Goal: Task Accomplishment & Management: Manage account settings

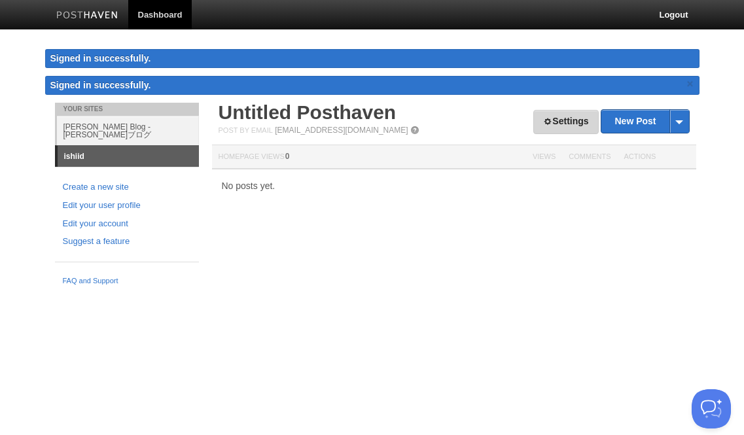
click at [568, 122] on link "Settings" at bounding box center [566, 122] width 65 height 24
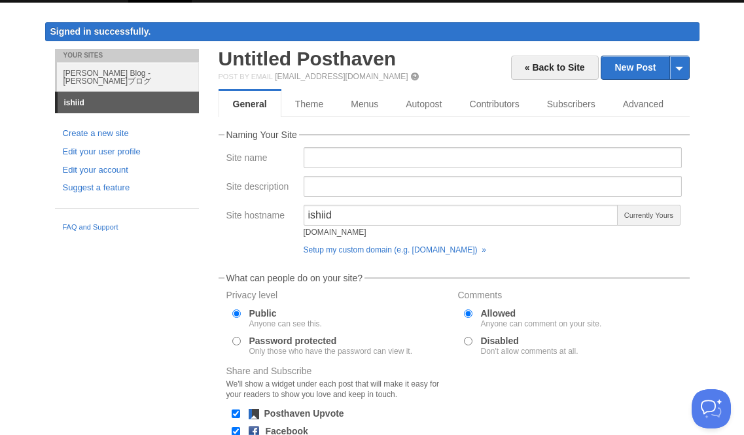
scroll to position [13, 0]
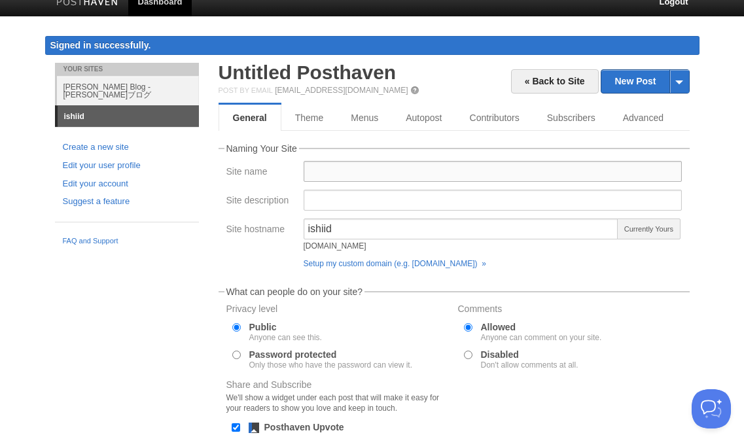
click at [430, 173] on input "Site name" at bounding box center [493, 171] width 378 height 21
type input "[PERSON_NAME] Blog"
click at [575, 280] on form "Naming Your Site Site name [PERSON_NAME] Blog Site description Site hostname is…" at bounding box center [454, 350] width 471 height 413
click at [503, 207] on input "Site description" at bounding box center [493, 200] width 378 height 21
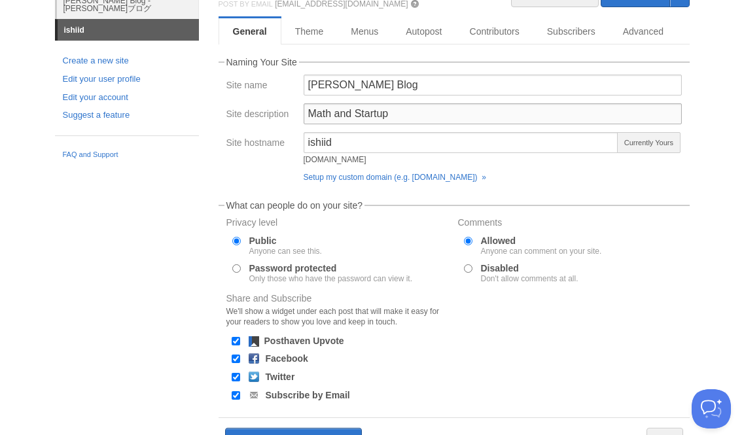
scroll to position [173, 0]
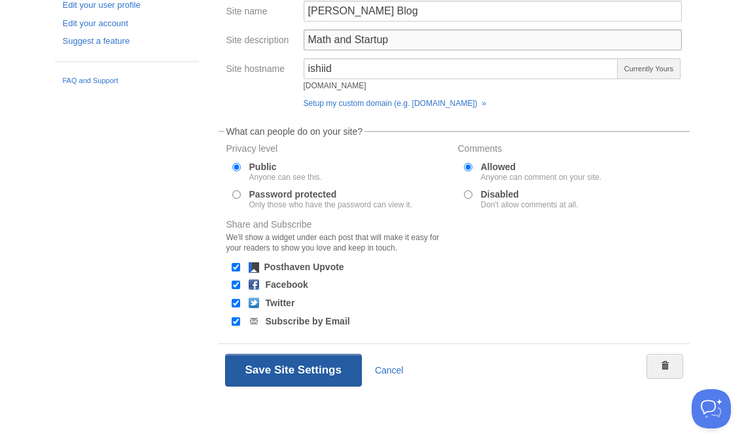
type input "Math and Startup"
click at [308, 361] on button "Save Site Settings" at bounding box center [293, 370] width 137 height 33
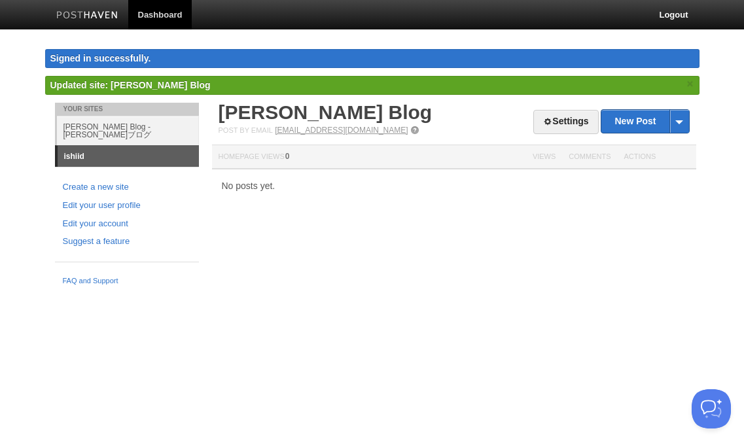
click at [352, 131] on link "[EMAIL_ADDRESS][DOMAIN_NAME]" at bounding box center [341, 130] width 133 height 9
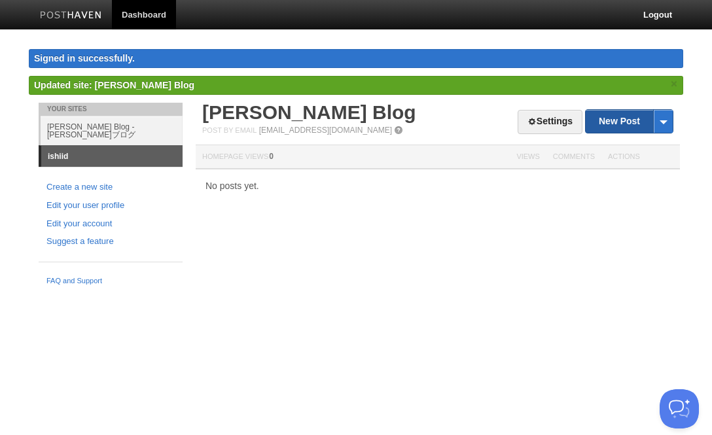
click at [624, 120] on link "New Post" at bounding box center [629, 121] width 87 height 23
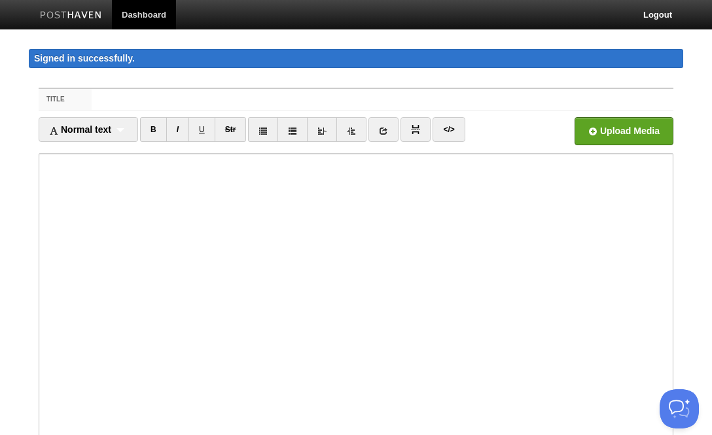
click at [365, 95] on input "Title" at bounding box center [383, 99] width 582 height 21
type input "test"
click at [640, 131] on input "file" at bounding box center [229, 134] width 991 height 67
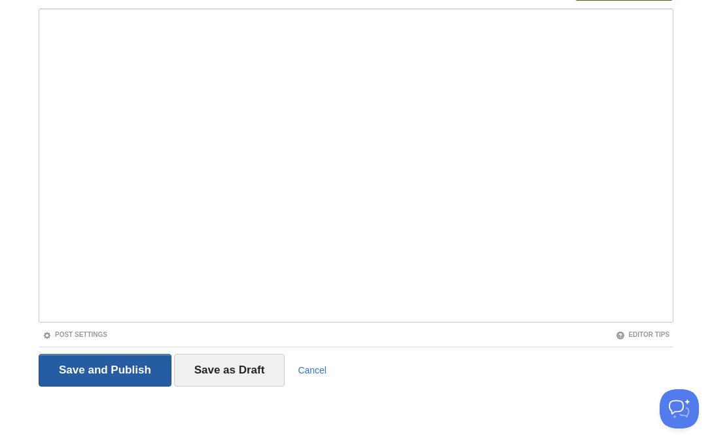
click at [133, 374] on input "Save and Publish" at bounding box center [105, 370] width 133 height 33
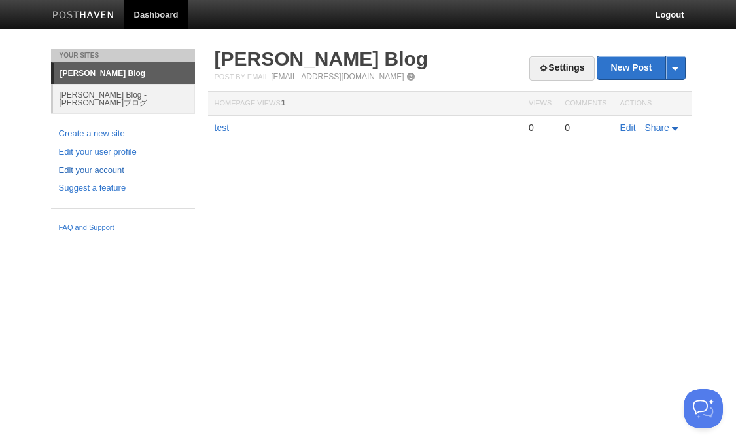
click at [117, 164] on link "Edit your account" at bounding box center [123, 171] width 128 height 14
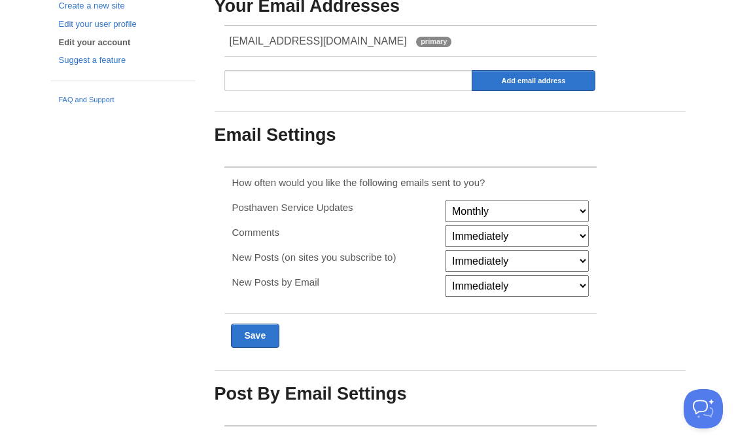
scroll to position [154, 0]
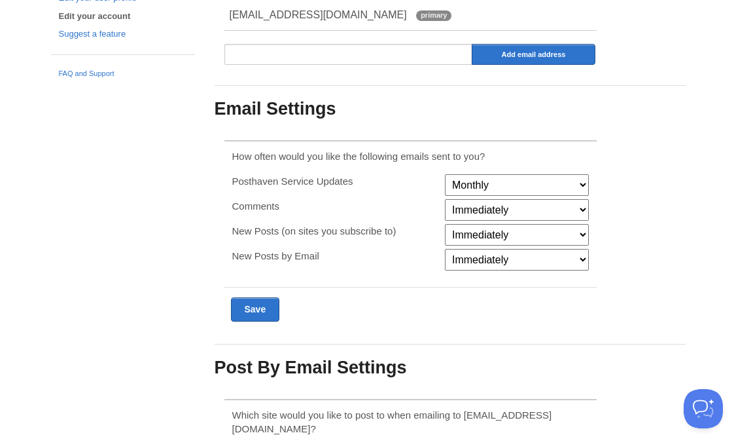
click at [583, 182] on select "Monthly Never" at bounding box center [517, 185] width 144 height 22
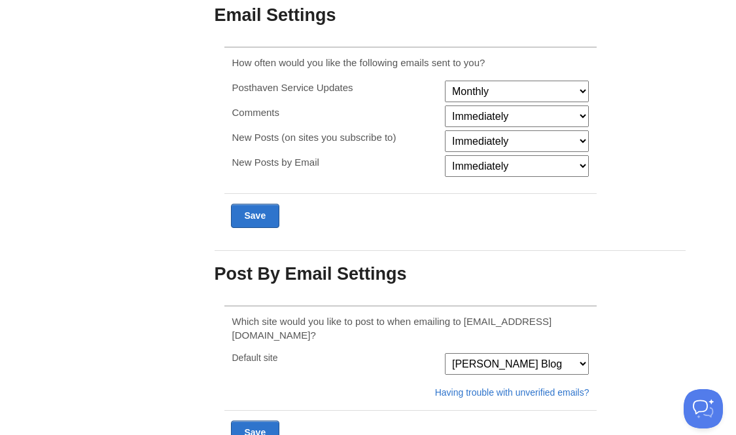
scroll to position [293, 0]
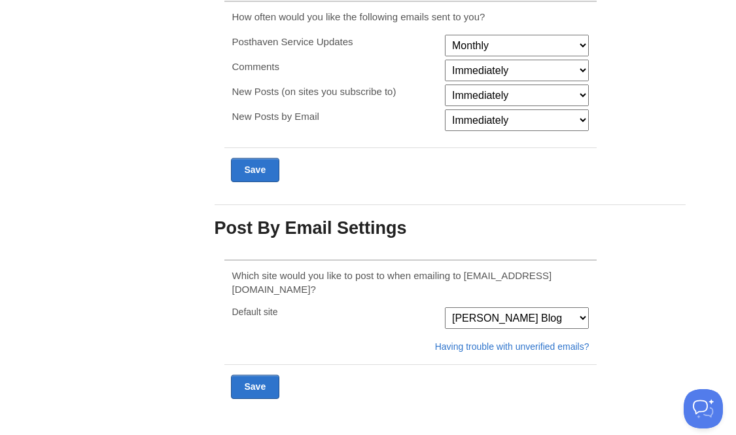
click at [581, 307] on select "Dave Ishii Blog - 石井大輔ブログ Dave Ishii Blog" at bounding box center [517, 318] width 144 height 22
select select "18706"
click at [266, 378] on input "Submit" at bounding box center [255, 386] width 49 height 24
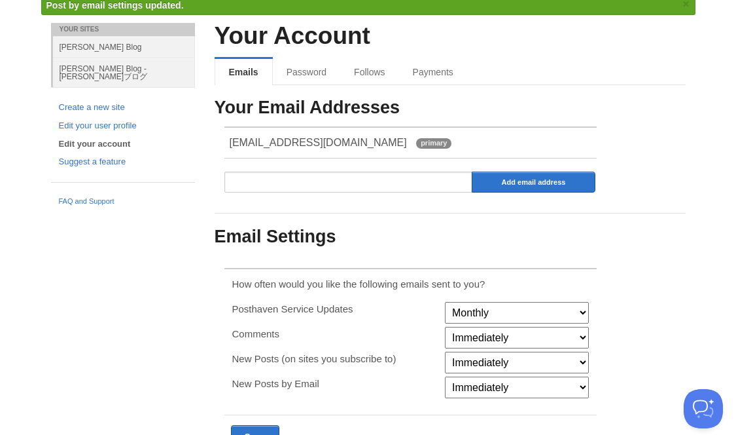
scroll to position [49, 0]
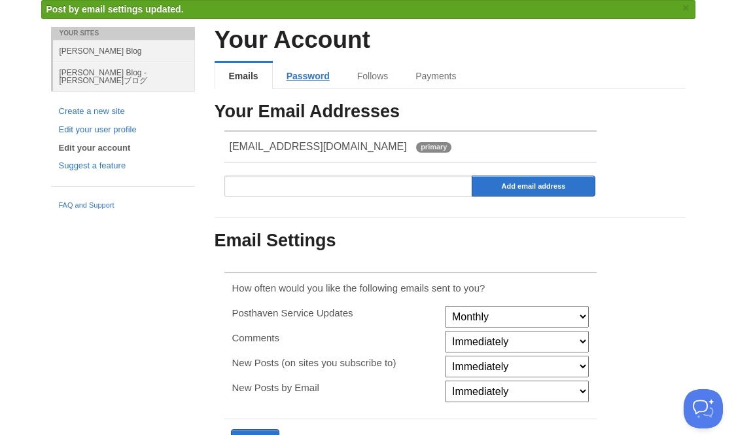
click at [303, 78] on link "Password" at bounding box center [308, 76] width 71 height 26
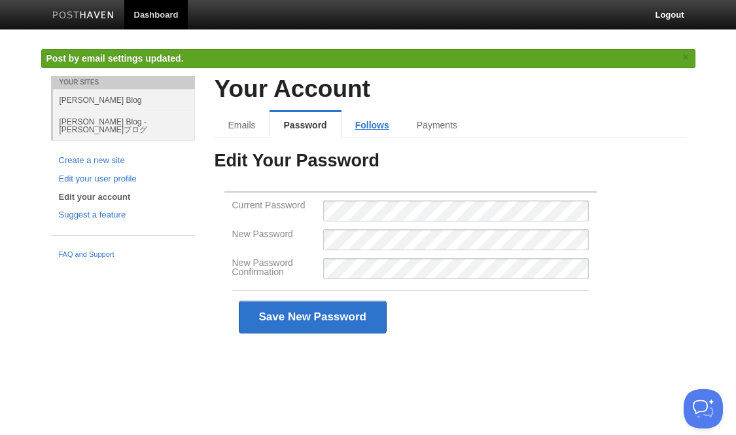
click at [369, 122] on link "Follows" at bounding box center [373, 125] width 62 height 26
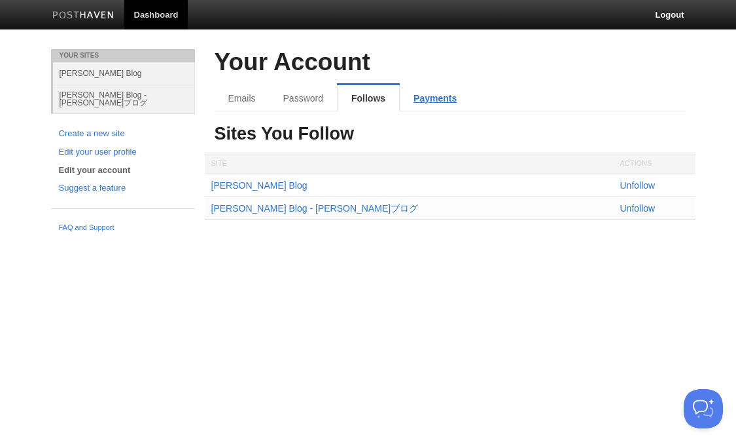
click at [437, 101] on link "Payments" at bounding box center [435, 98] width 71 height 26
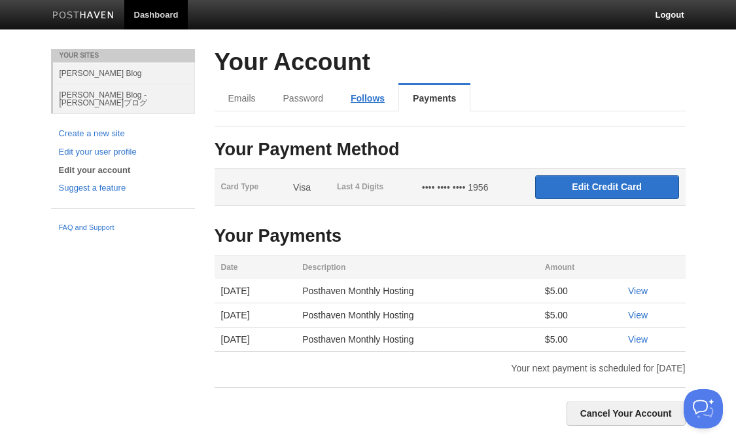
click at [367, 95] on link "Follows" at bounding box center [368, 98] width 62 height 26
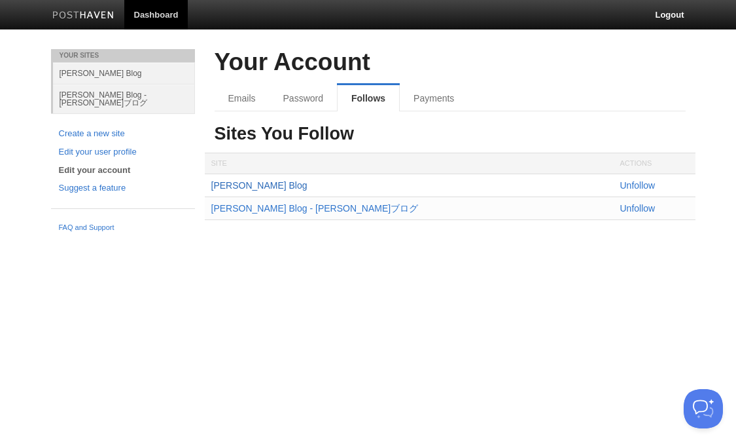
click at [254, 184] on link "[PERSON_NAME] Blog" at bounding box center [259, 185] width 96 height 10
click at [636, 185] on link "Unfollow" at bounding box center [638, 185] width 35 height 10
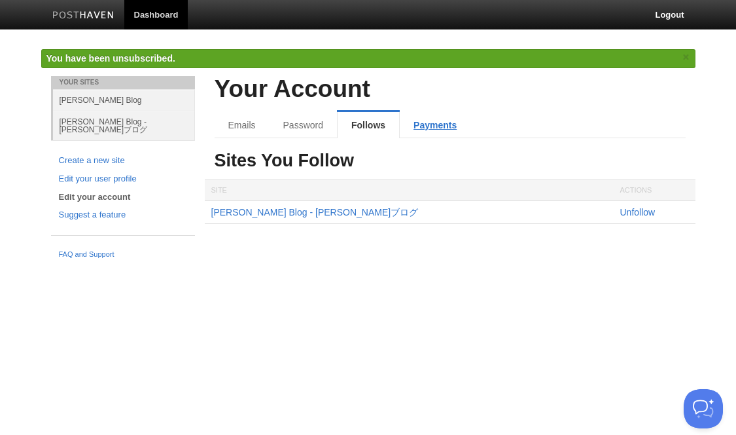
click at [439, 126] on link "Payments" at bounding box center [435, 125] width 71 height 26
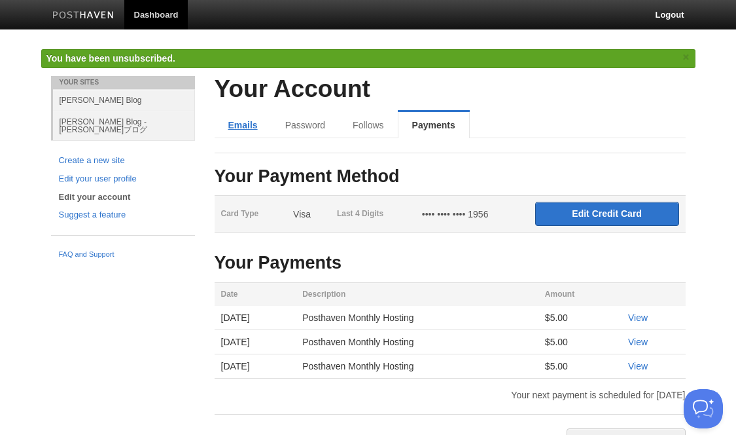
click at [255, 124] on link "Emails" at bounding box center [243, 125] width 57 height 26
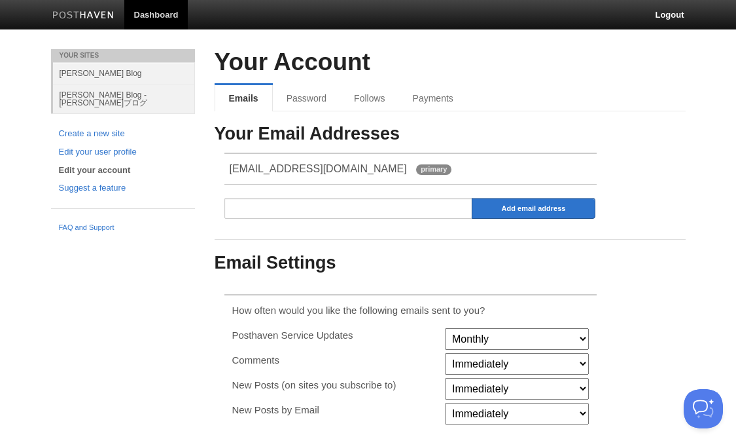
click at [92, 57] on li "Your Sites" at bounding box center [123, 55] width 144 height 13
click at [158, 7] on link "Dashboard" at bounding box center [156, 14] width 64 height 29
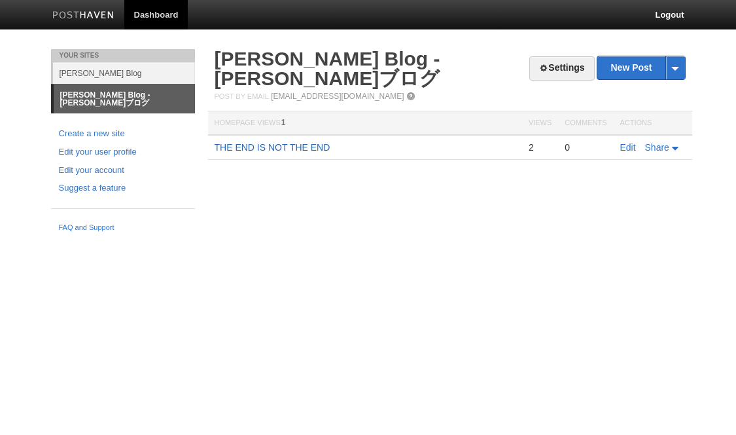
click at [312, 142] on link "THE END IS NOT THE END" at bounding box center [273, 147] width 116 height 10
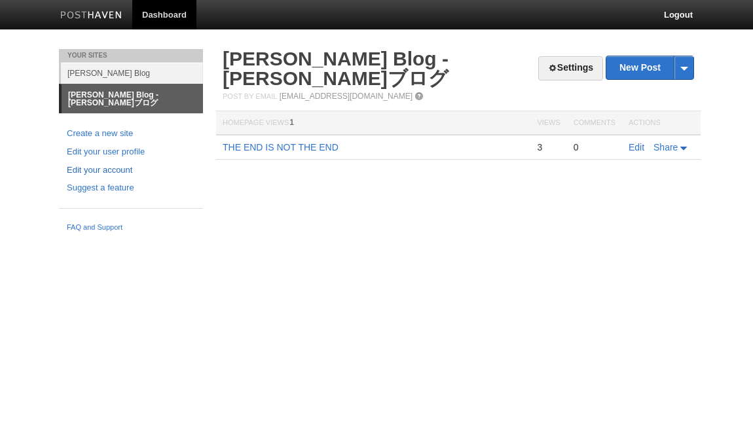
click at [114, 164] on link "Edit your account" at bounding box center [131, 171] width 128 height 14
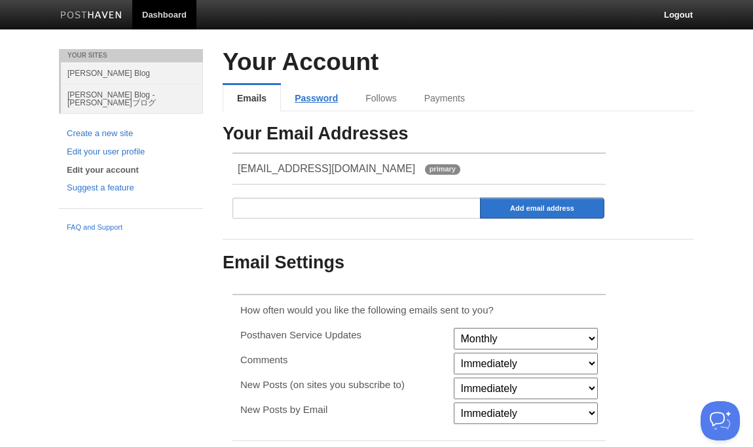
click at [311, 98] on link "Password" at bounding box center [316, 98] width 71 height 26
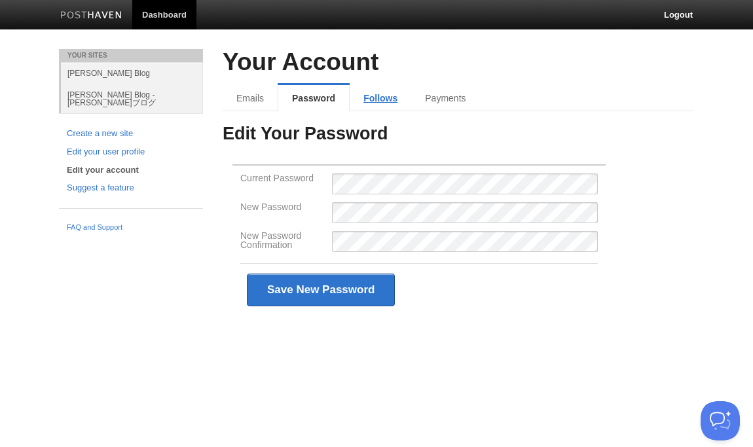
click at [401, 96] on link "Follows" at bounding box center [381, 98] width 62 height 26
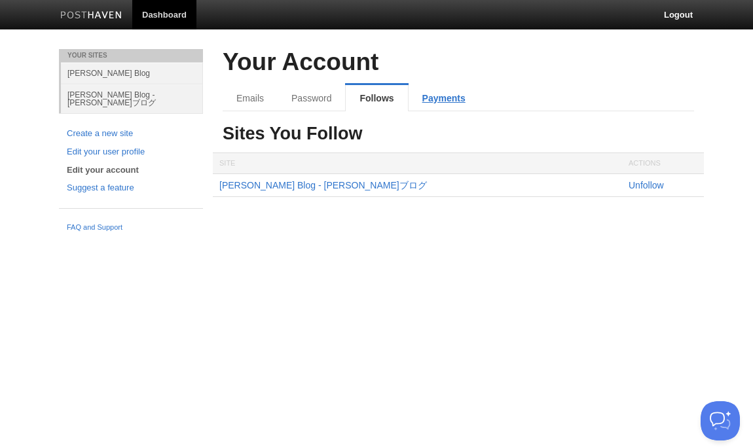
click at [443, 99] on link "Payments" at bounding box center [443, 98] width 71 height 26
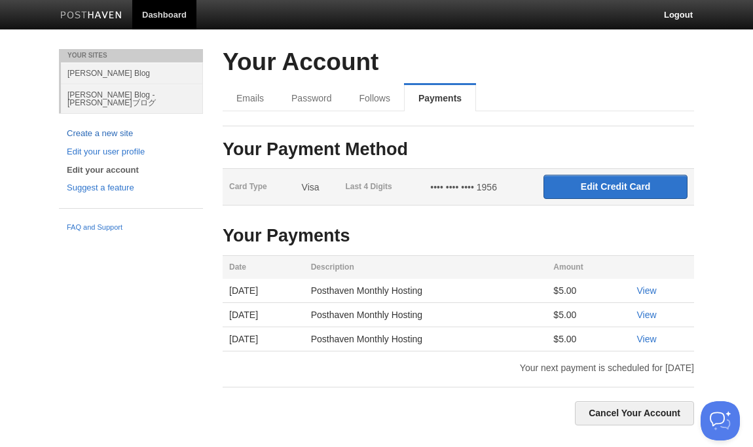
click at [119, 127] on link "Create a new site" at bounding box center [131, 134] width 128 height 14
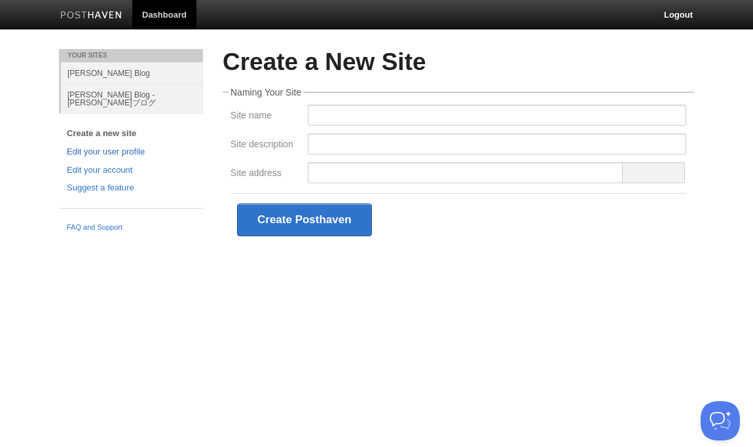
click at [117, 145] on link "Edit your user profile" at bounding box center [131, 152] width 128 height 14
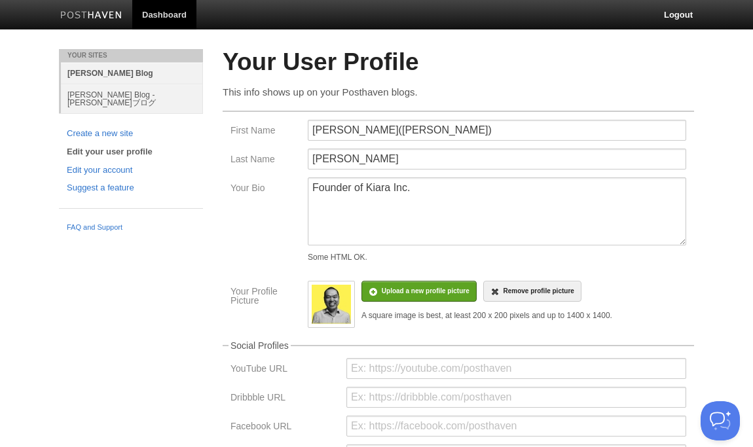
click at [102, 70] on link "[PERSON_NAME] Blog" at bounding box center [132, 73] width 142 height 22
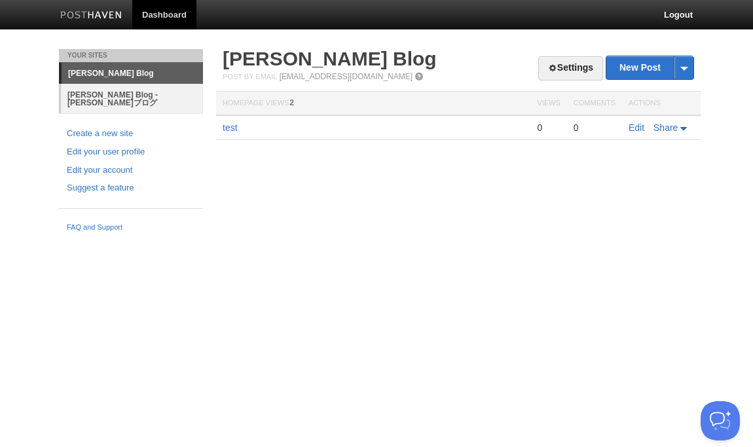
click at [159, 96] on link "[PERSON_NAME] Blog - [PERSON_NAME]ブログ" at bounding box center [132, 98] width 142 height 29
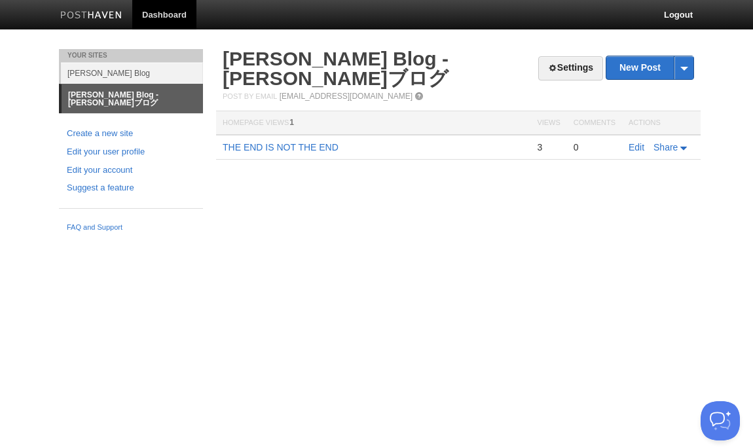
click at [158, 94] on link "[PERSON_NAME] Blog - [PERSON_NAME]ブログ" at bounding box center [132, 98] width 141 height 29
click at [130, 69] on link "[PERSON_NAME] Blog" at bounding box center [132, 73] width 142 height 22
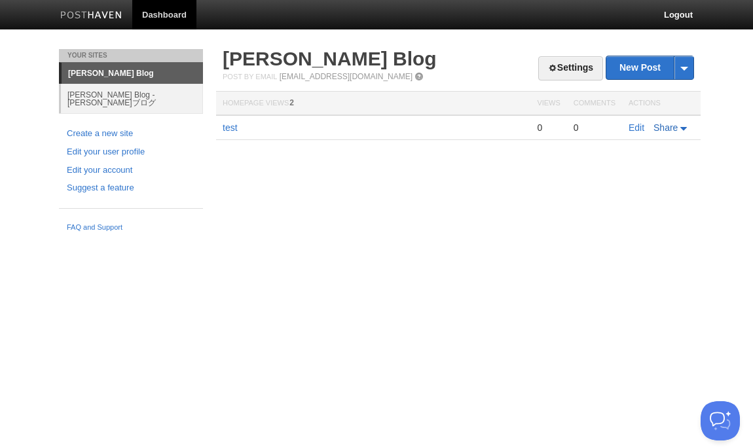
click at [683, 127] on icon at bounding box center [684, 129] width 9 height 4
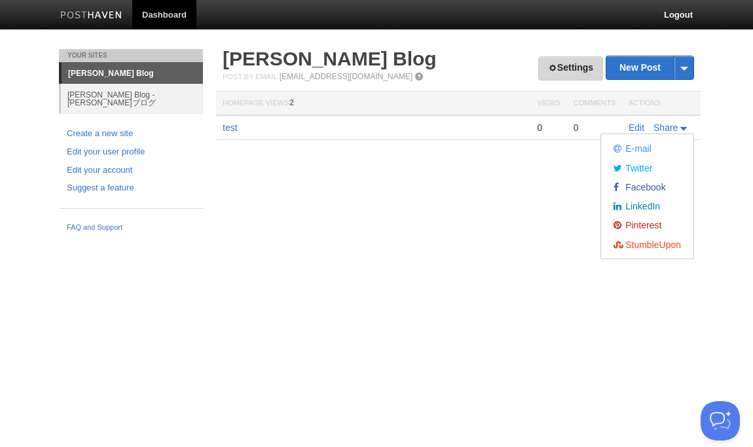
click at [575, 65] on link "Settings" at bounding box center [570, 68] width 65 height 24
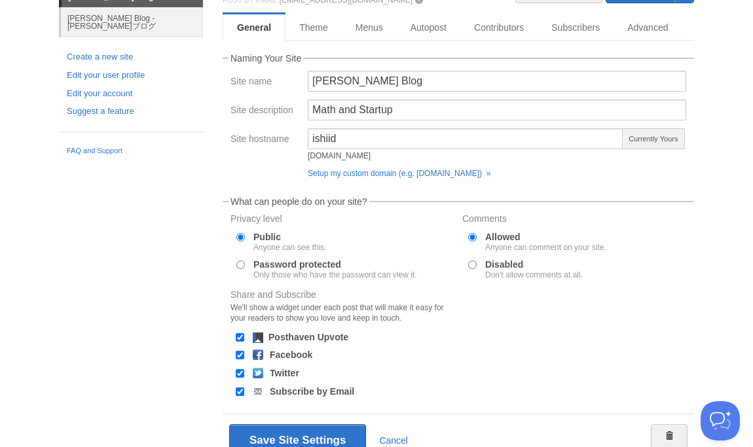
scroll to position [62, 0]
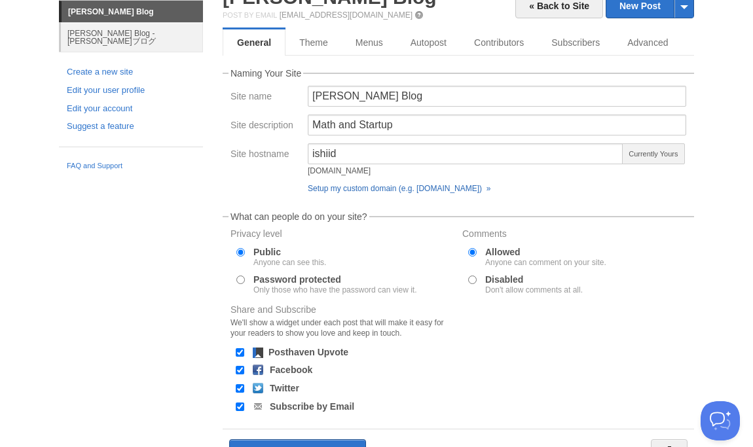
click at [490, 186] on link "Setup my custom domain (e.g. [DOMAIN_NAME]) »" at bounding box center [399, 188] width 183 height 9
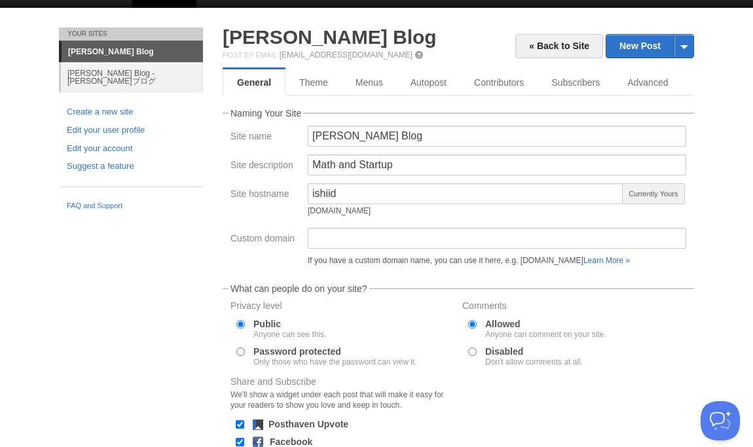
scroll to position [18, 0]
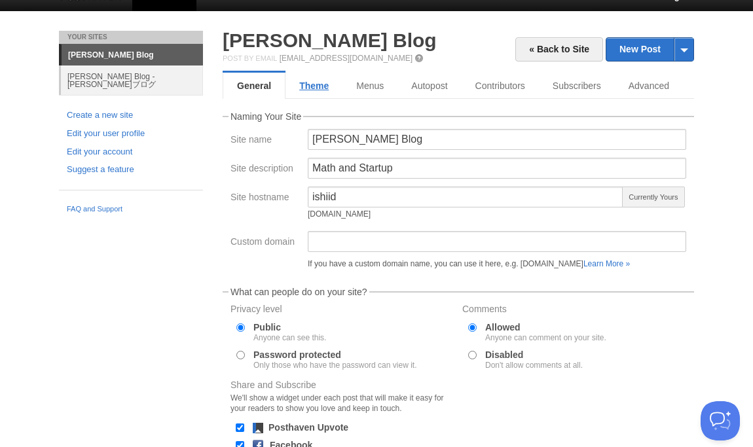
click at [318, 84] on link "Theme" at bounding box center [313, 86] width 57 height 26
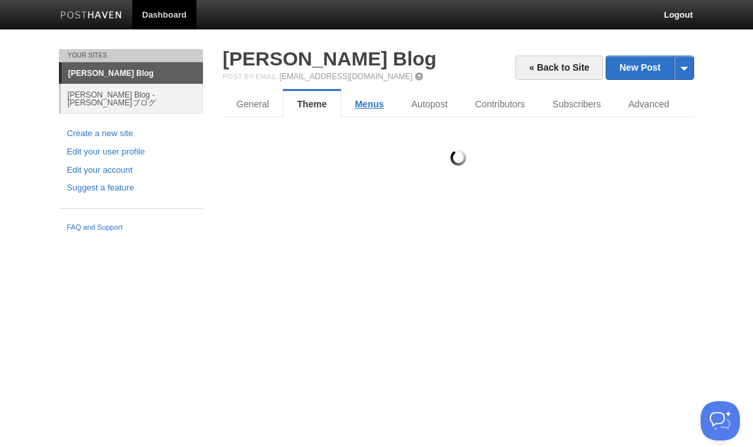
click at [376, 105] on link "Menus" at bounding box center [369, 104] width 56 height 26
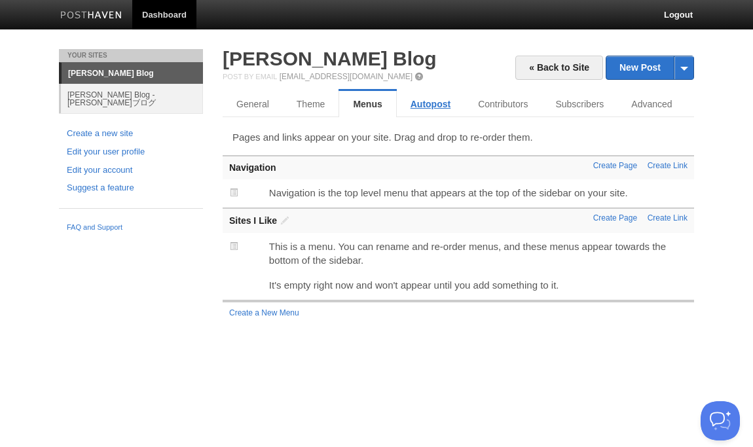
click at [431, 103] on link "Autopost" at bounding box center [430, 104] width 67 height 26
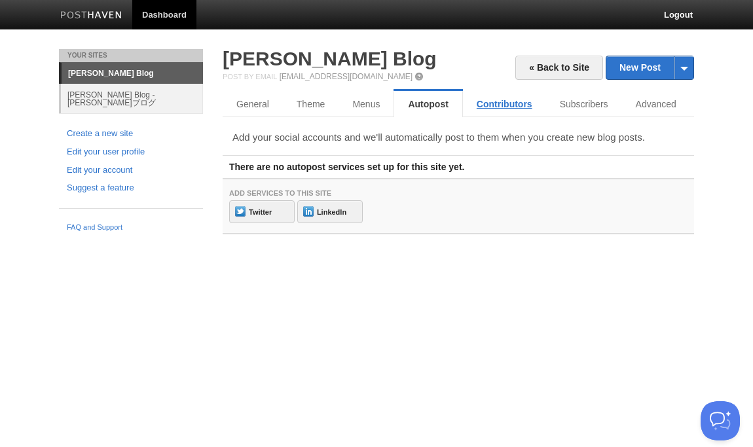
click at [516, 103] on link "Contributors" at bounding box center [504, 104] width 83 height 26
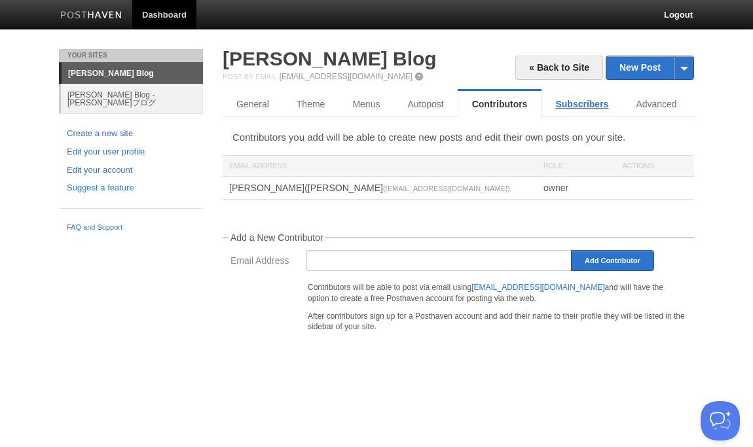
click at [588, 105] on link "Subscribers" at bounding box center [581, 104] width 81 height 26
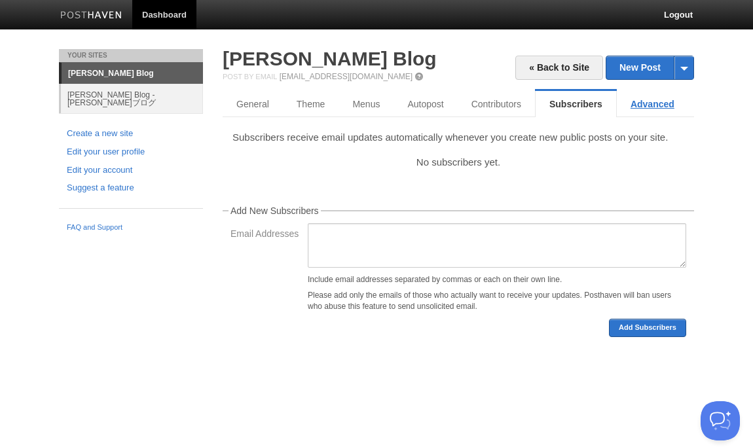
click at [651, 103] on link "Advanced" at bounding box center [652, 104] width 71 height 26
